Goal: Task Accomplishment & Management: Use online tool/utility

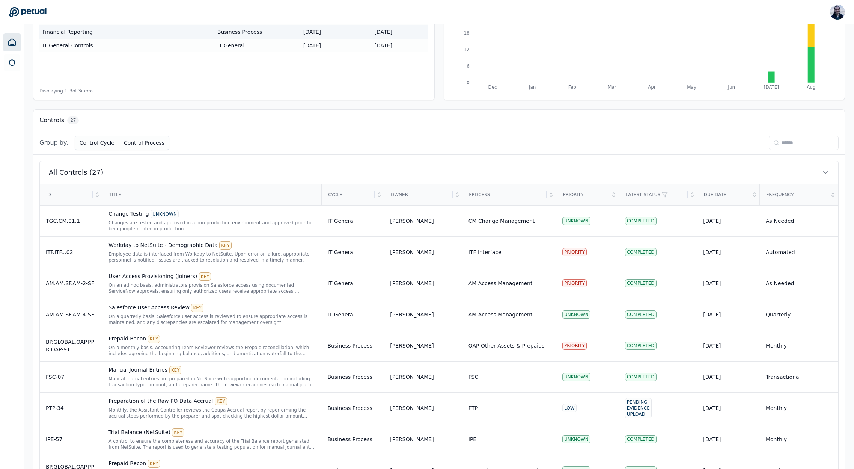
scroll to position [125, 0]
click at [792, 140] on input at bounding box center [804, 142] width 70 height 14
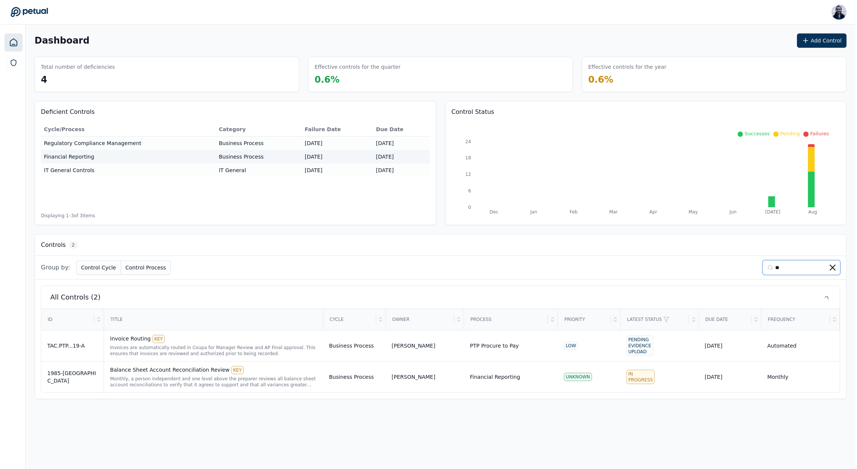
scroll to position [0, 0]
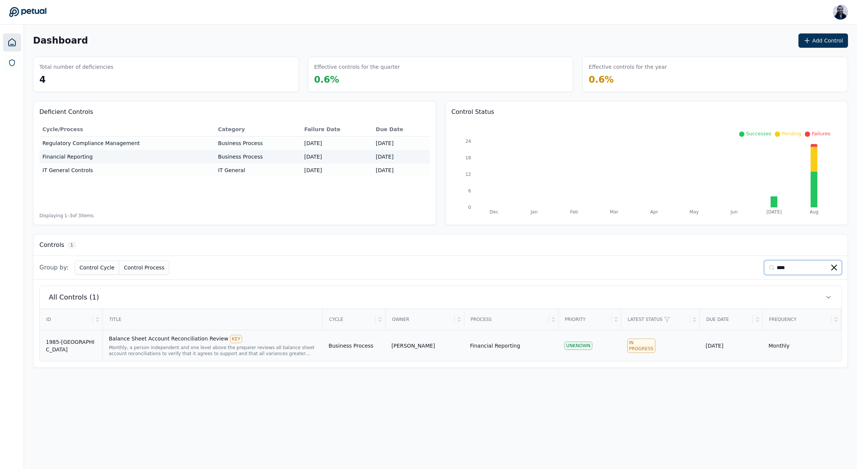
type input "****"
click at [180, 344] on div "Monthly, a person independent and one level above the preparer reviews all bala…" at bounding box center [213, 350] width 208 height 12
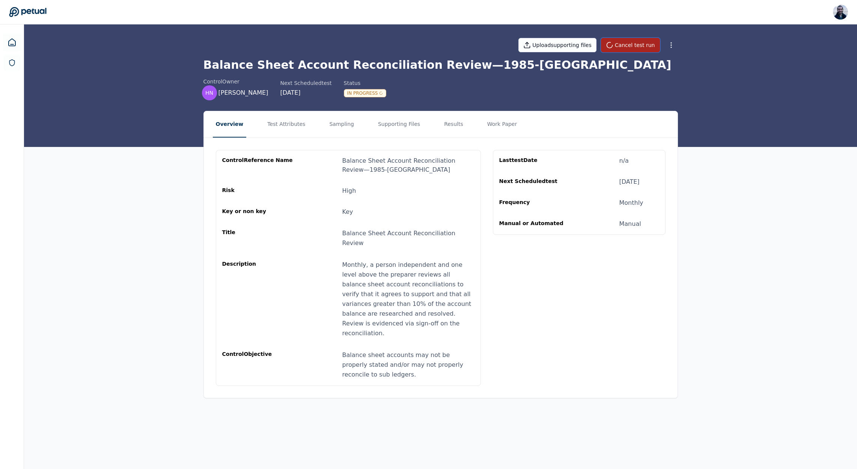
click at [622, 41] on button "Cancel test run" at bounding box center [630, 45] width 59 height 14
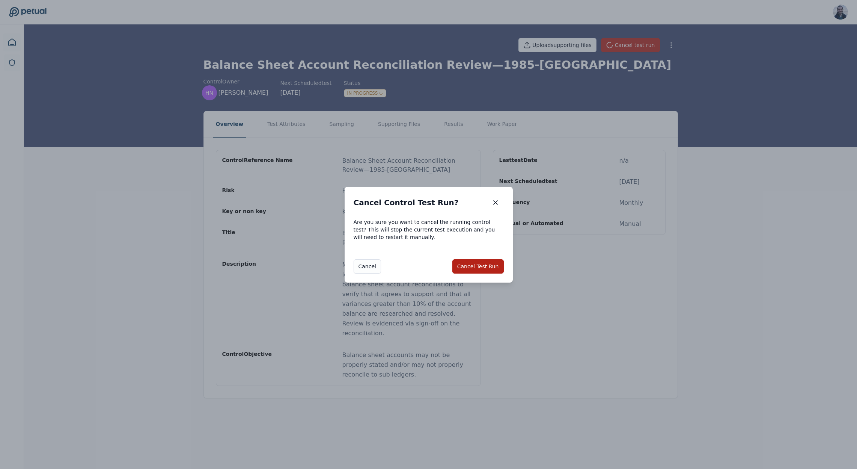
click at [498, 247] on div "Are you sure you want to cancel the running control test? This will stop the cu…" at bounding box center [429, 234] width 168 height 32
click at [480, 268] on button "Cancel Test Run" at bounding box center [478, 266] width 51 height 14
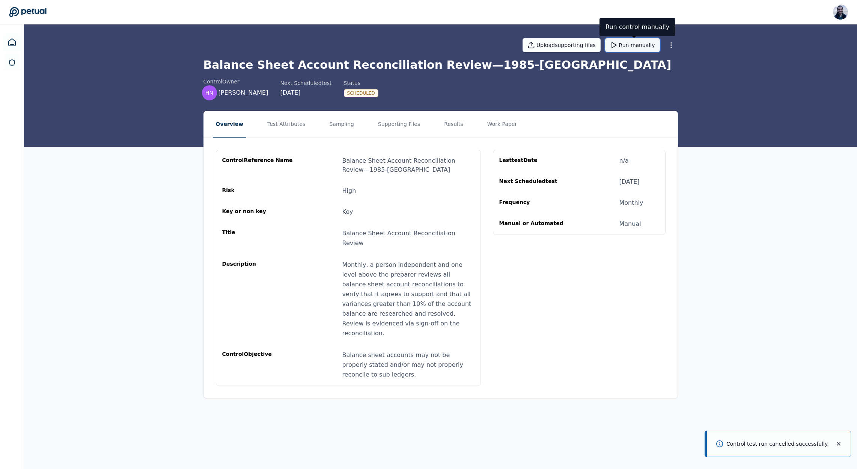
click at [630, 43] on button "Run manually" at bounding box center [632, 45] width 55 height 14
